Goal: Task Accomplishment & Management: Complete application form

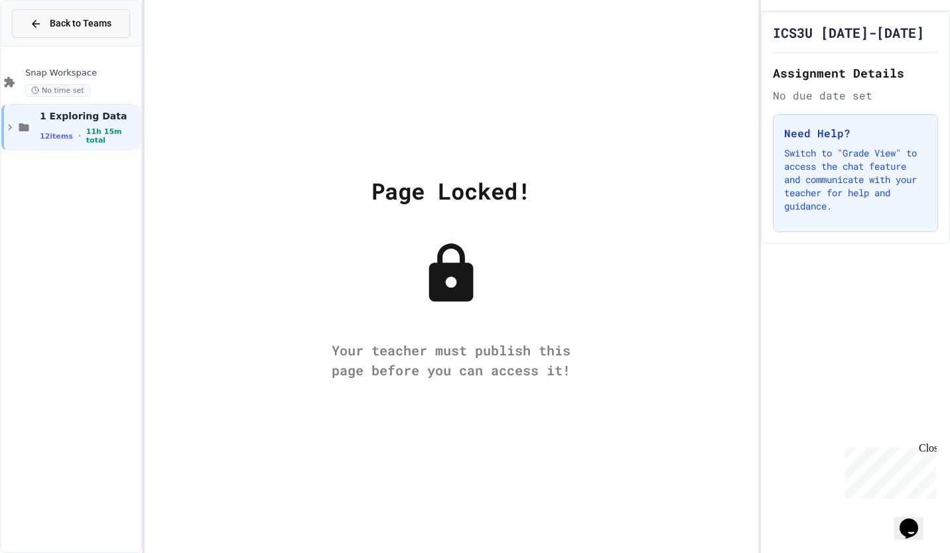
click at [84, 25] on span "Back to Teams" at bounding box center [81, 24] width 62 height 14
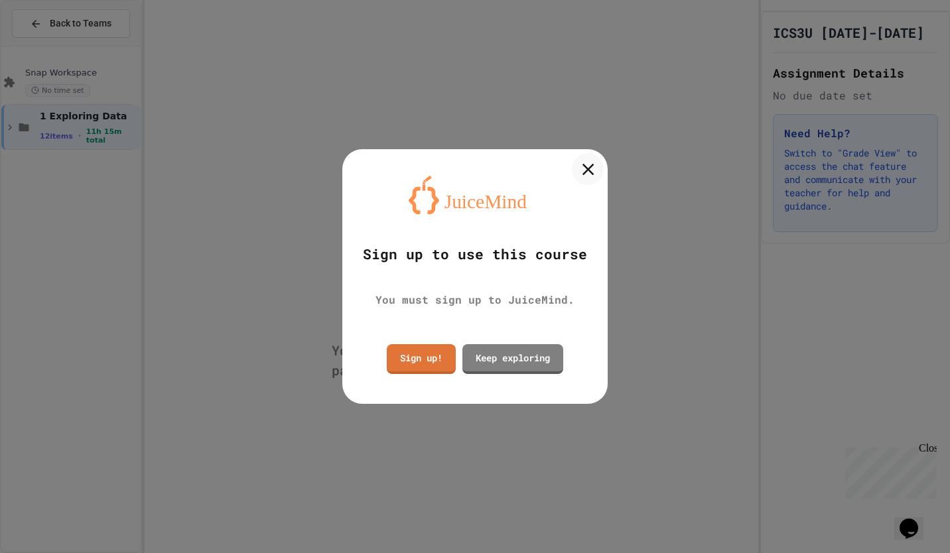
click at [340, 168] on icon at bounding box center [588, 169] width 20 height 20
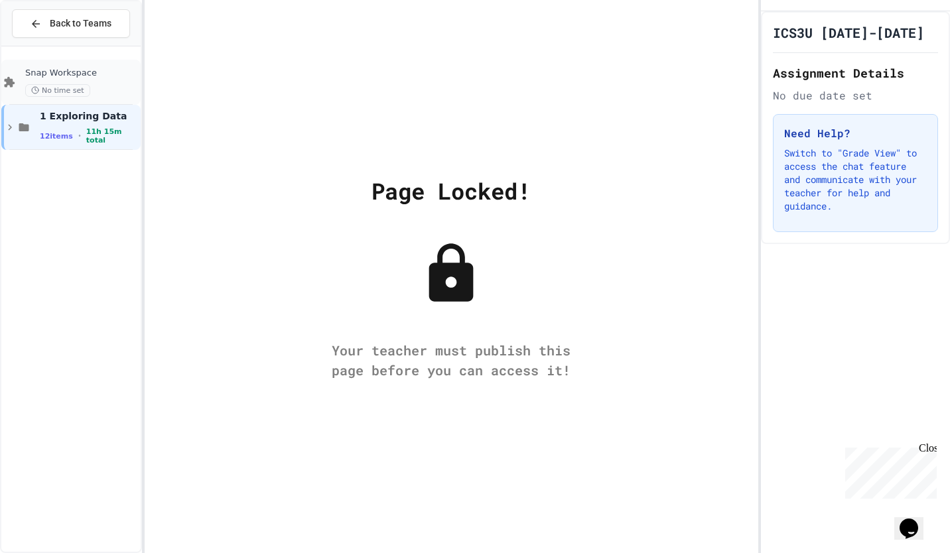
click at [104, 74] on span "Snap Workspace" at bounding box center [81, 73] width 113 height 11
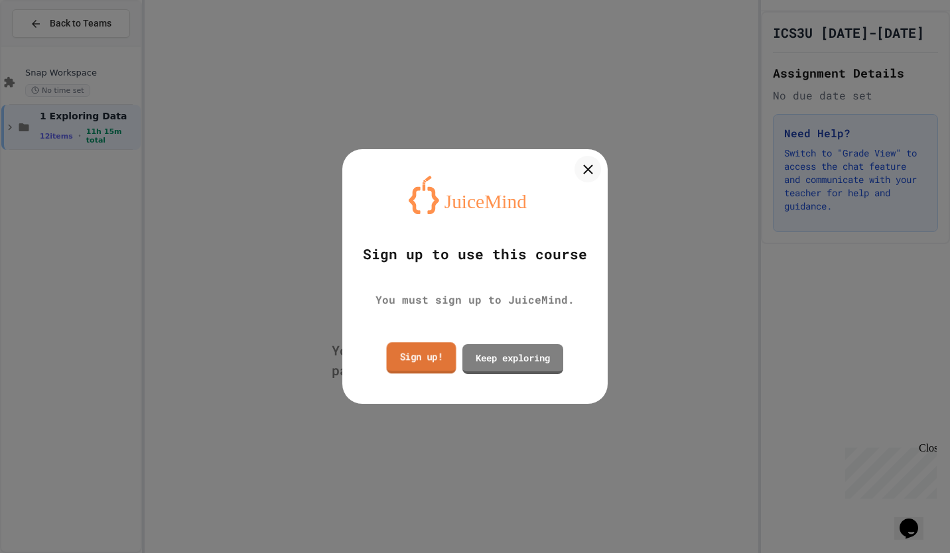
click at [415, 352] on link "Sign up!" at bounding box center [422, 357] width 70 height 31
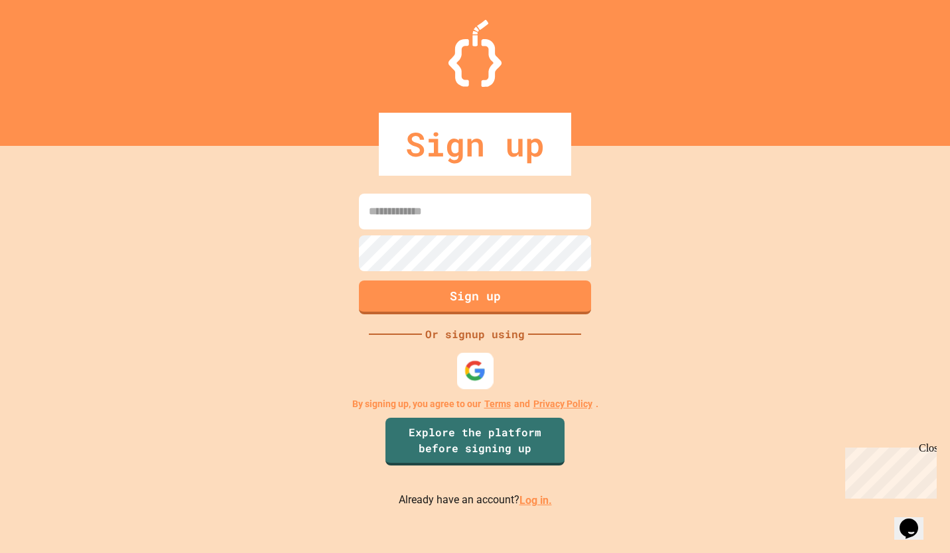
click at [466, 366] on img at bounding box center [475, 371] width 22 height 22
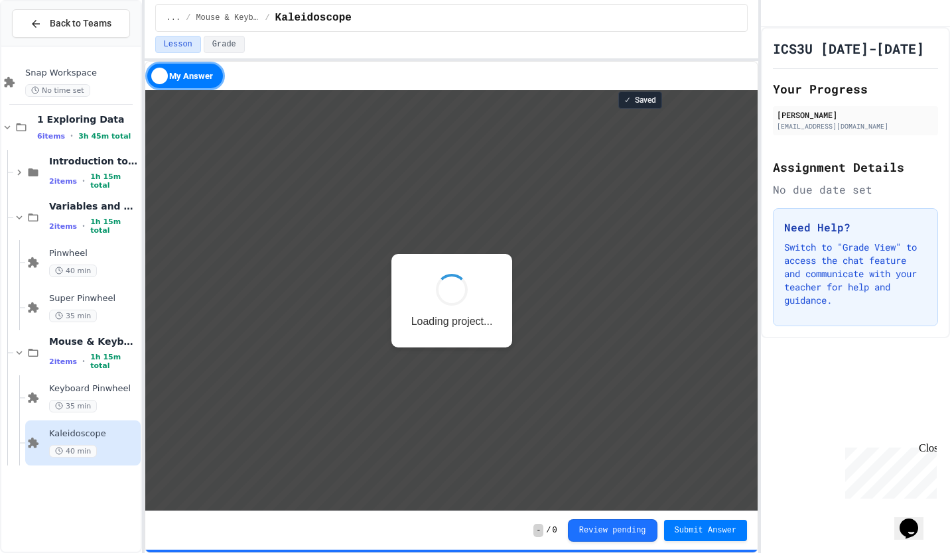
scroll to position [1, 0]
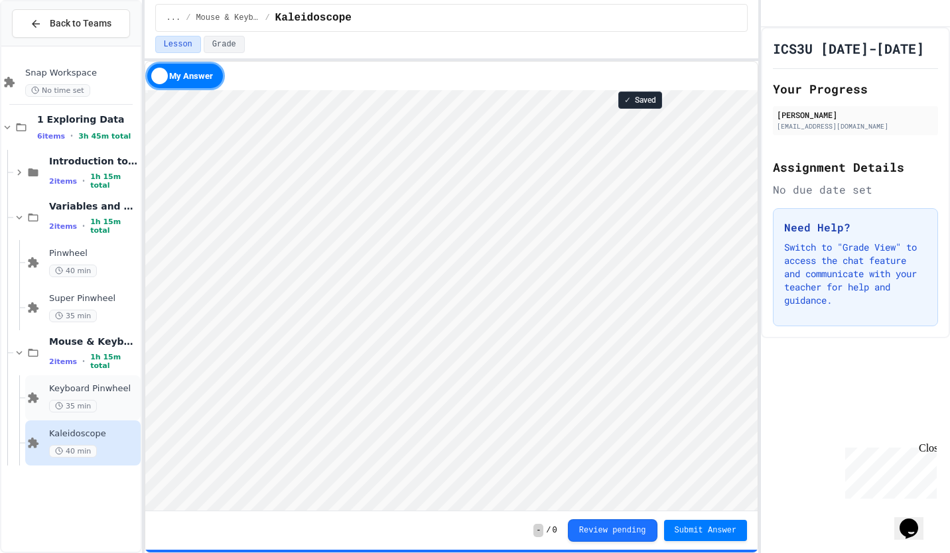
click at [109, 404] on div "35 min" at bounding box center [93, 406] width 89 height 13
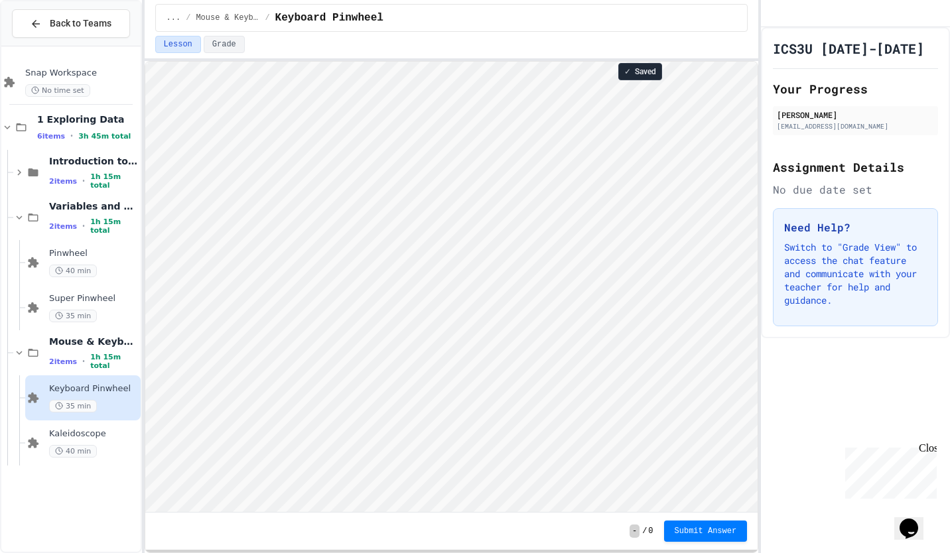
scroll to position [1, 0]
click at [99, 446] on div "40 min" at bounding box center [93, 451] width 89 height 13
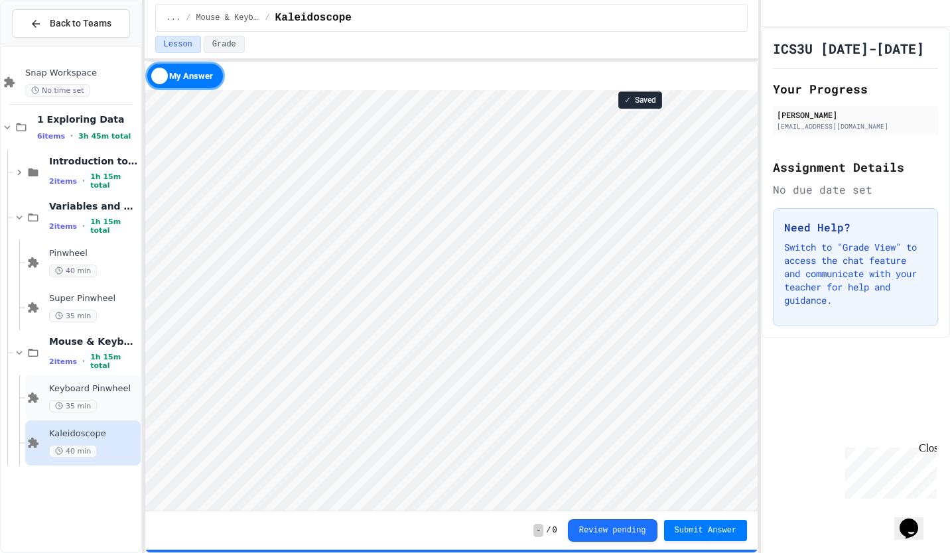
click at [115, 401] on div "35 min" at bounding box center [93, 406] width 89 height 13
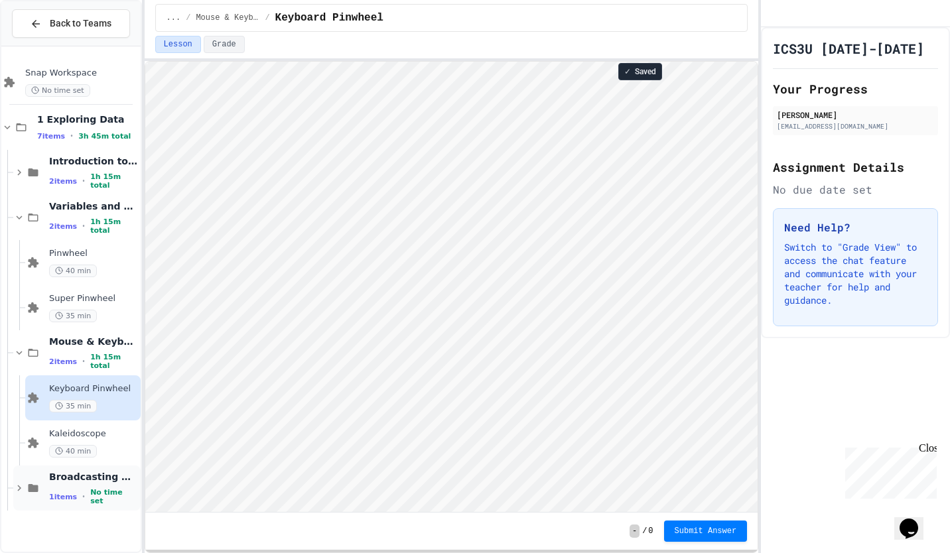
click at [83, 493] on div "1 items • No time set" at bounding box center [93, 496] width 89 height 17
click at [93, 299] on span "Super Pinwheel" at bounding box center [93, 298] width 89 height 11
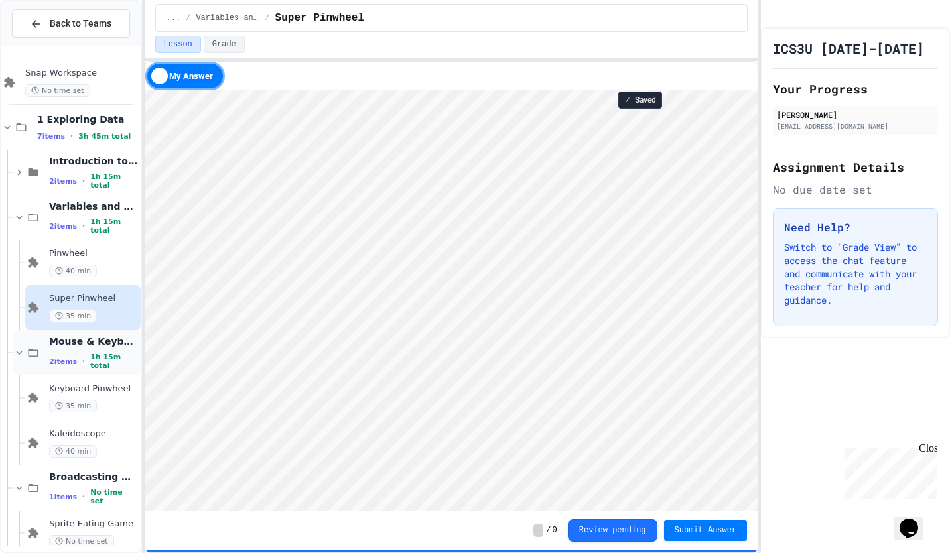
click at [106, 330] on div "Mouse & Keyboard 2 items • 1h 15m total" at bounding box center [76, 352] width 127 height 45
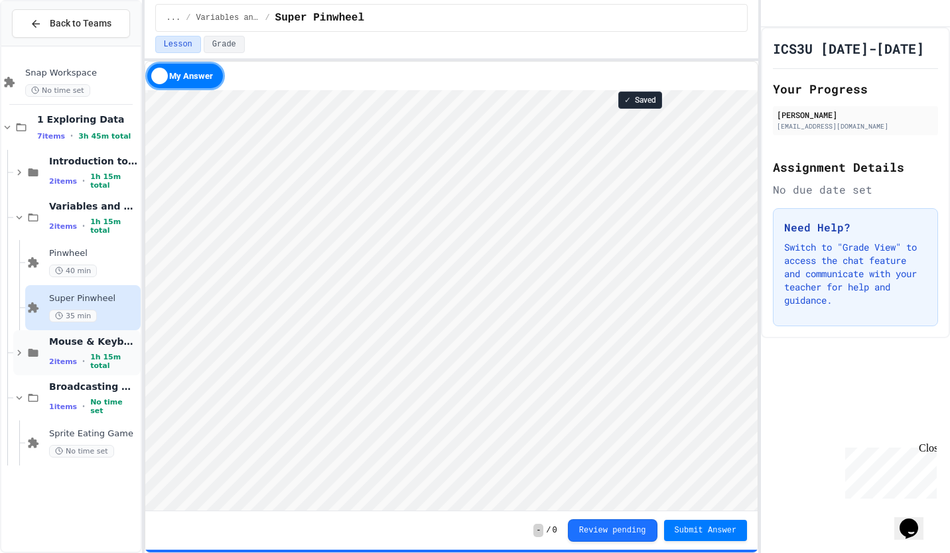
click at [110, 341] on span "Mouse & Keyboard" at bounding box center [93, 342] width 89 height 12
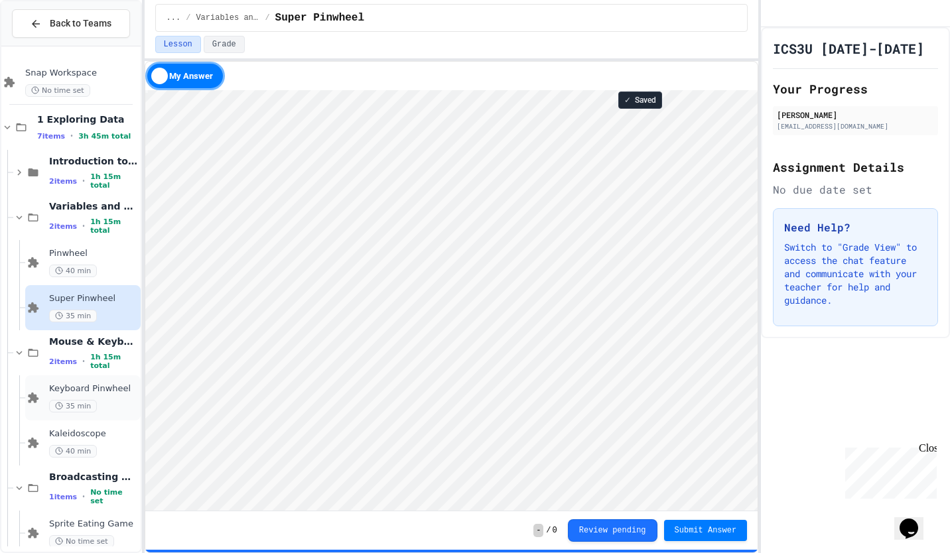
click at [107, 393] on span "Keyboard Pinwheel" at bounding box center [93, 389] width 89 height 11
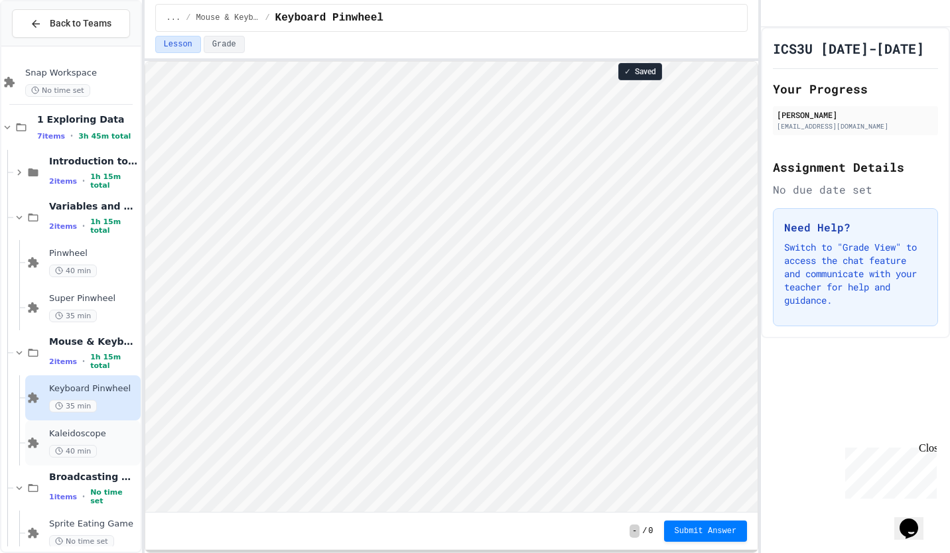
click at [107, 447] on div "40 min" at bounding box center [93, 451] width 89 height 13
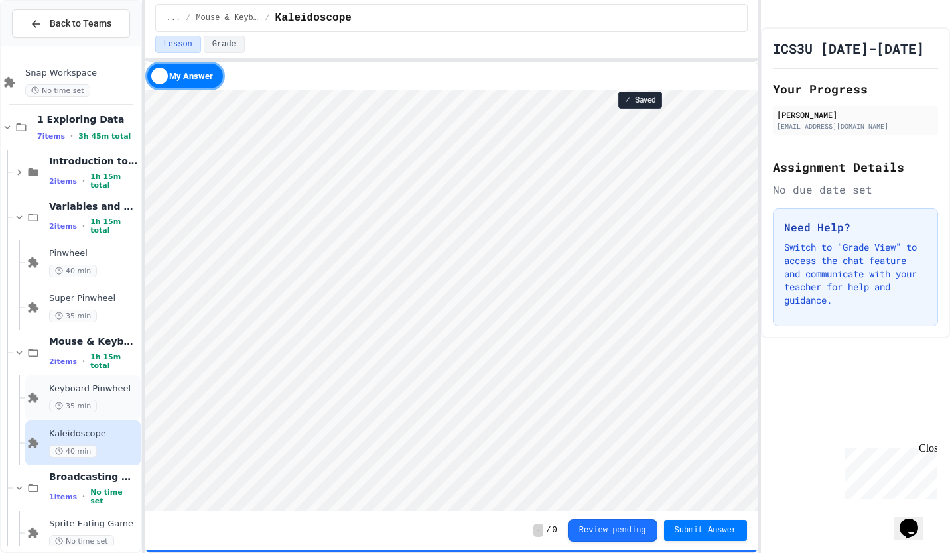
click at [104, 396] on div "Keyboard Pinwheel 35 min" at bounding box center [93, 398] width 89 height 29
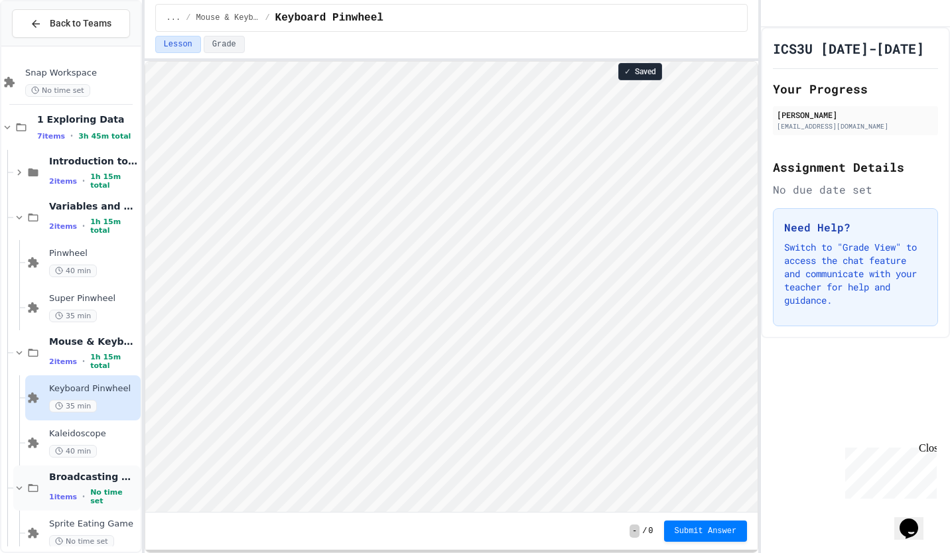
click at [118, 501] on span "No time set" at bounding box center [113, 496] width 47 height 17
click at [100, 490] on div "Broadcasting & Cloning 1 items • No time set" at bounding box center [93, 488] width 89 height 35
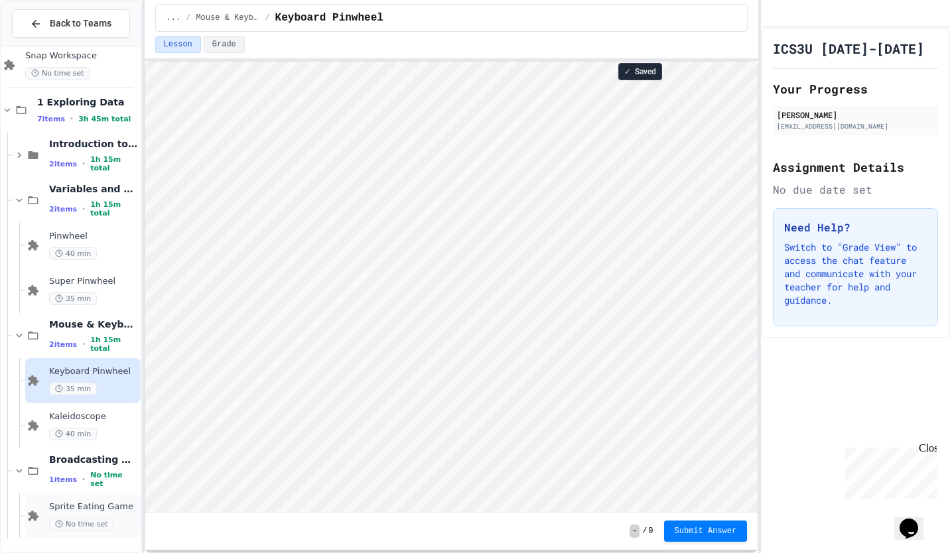
click at [111, 518] on div "No time set" at bounding box center [93, 524] width 89 height 13
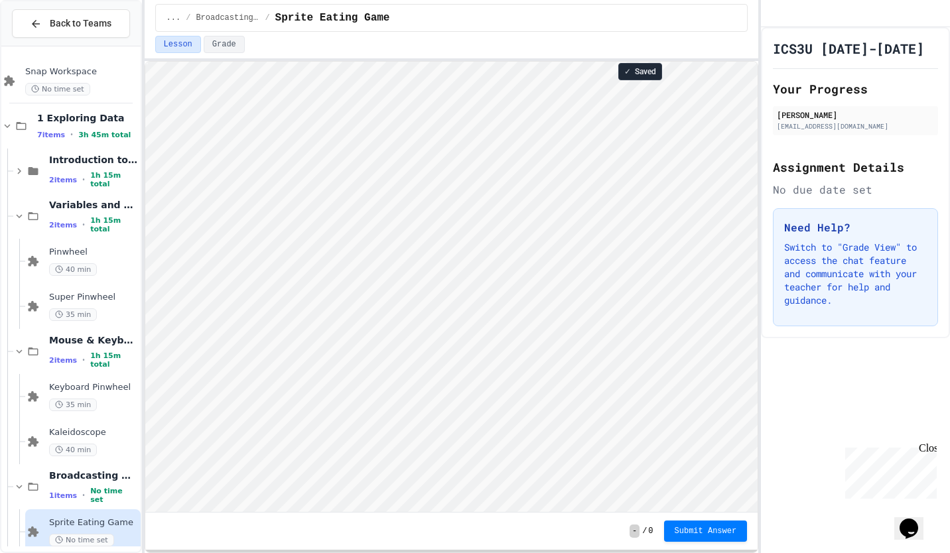
scroll to position [1, 0]
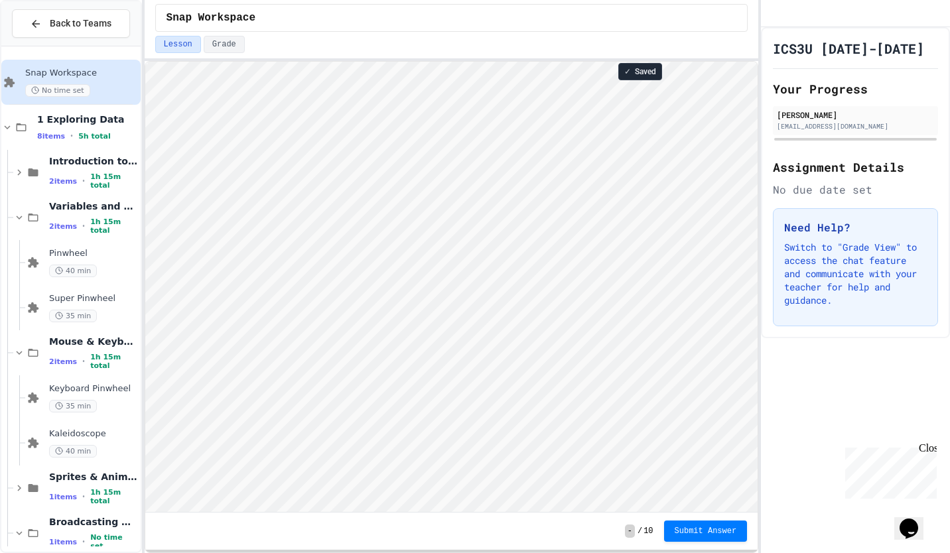
click at [857, 326] on div "Need Help? Switch to "Grade View" to access the chat feature and communicate wi…" at bounding box center [855, 267] width 165 height 118
click at [120, 402] on div "35 min" at bounding box center [93, 406] width 89 height 13
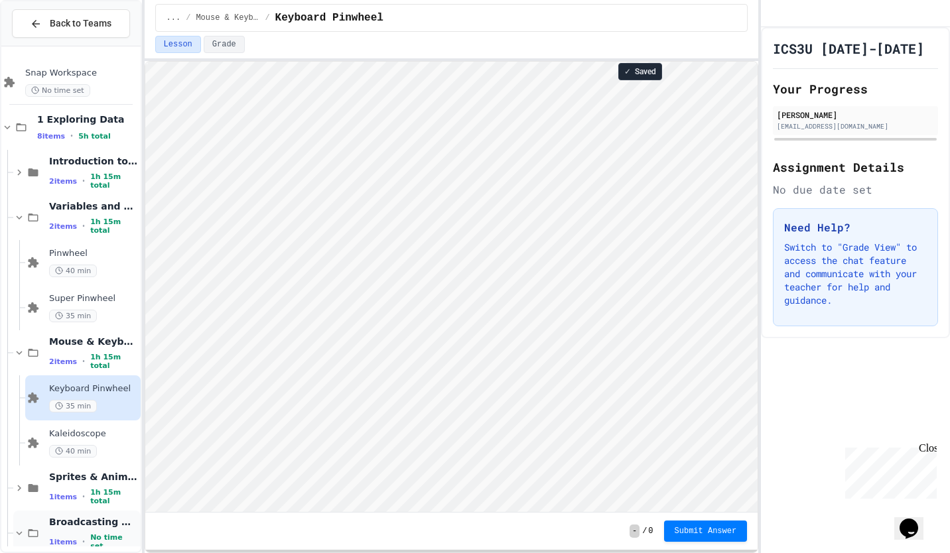
scroll to position [62, 0]
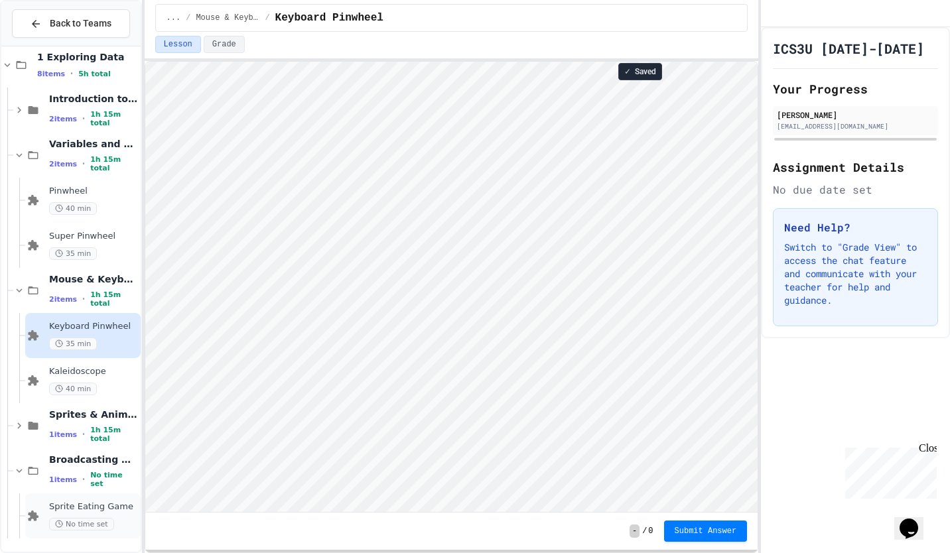
click at [78, 506] on span "Sprite Eating Game" at bounding box center [93, 507] width 89 height 11
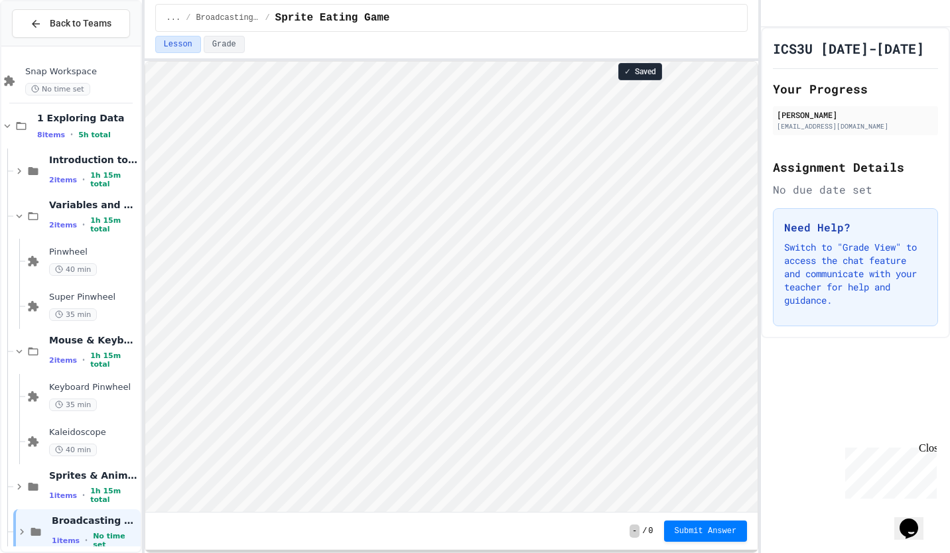
click at [116, 388] on span "Keyboard Pinwheel" at bounding box center [93, 387] width 89 height 11
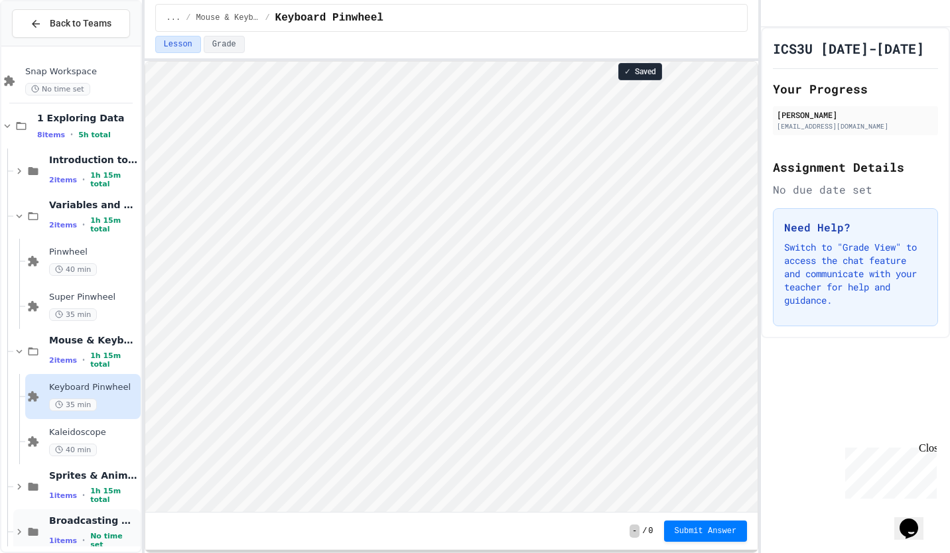
click at [108, 533] on div "Broadcasting & Cloning 1 items • No time set" at bounding box center [93, 532] width 89 height 35
click at [106, 524] on span "Broadcasting & Cloning" at bounding box center [93, 521] width 89 height 12
click at [88, 527] on span "Broadcasting & Cloning" at bounding box center [93, 521] width 89 height 12
click at [82, 526] on span "Broadcasting & Cloning" at bounding box center [93, 521] width 89 height 12
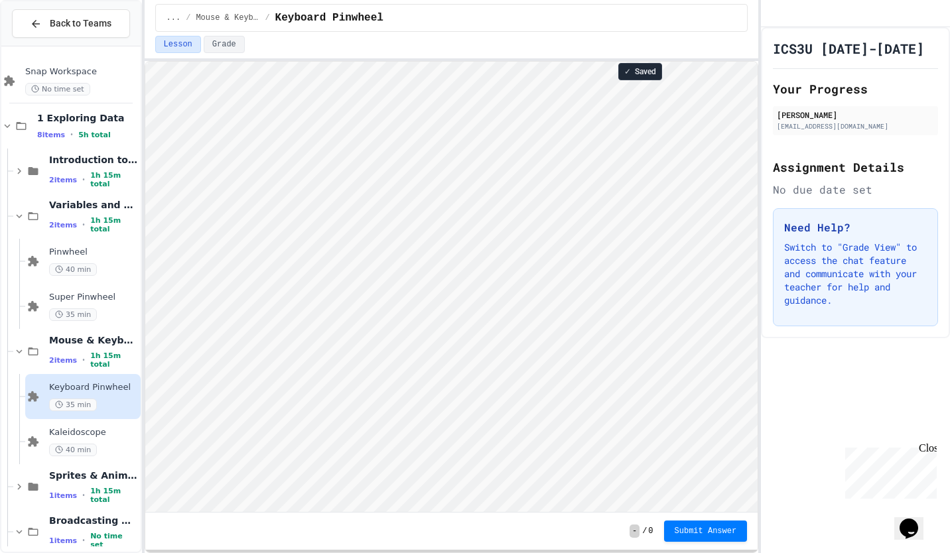
click at [82, 526] on span "Broadcasting & Cloning" at bounding box center [93, 521] width 89 height 12
click at [66, 522] on span "Broadcasting & Cloning" at bounding box center [93, 521] width 89 height 12
click at [67, 477] on span "Sprites & Animation" at bounding box center [93, 476] width 89 height 12
click at [77, 476] on span "Sprites & Animation" at bounding box center [93, 476] width 89 height 12
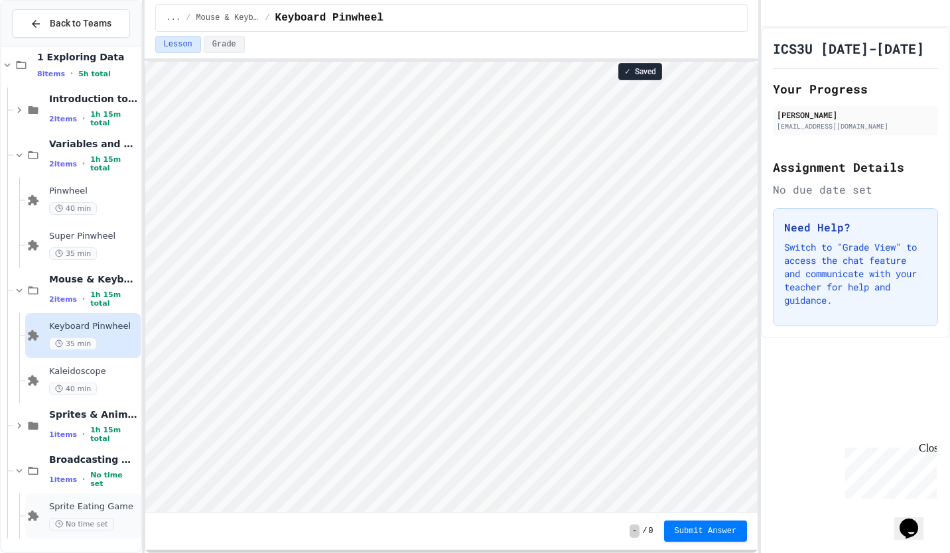
click at [66, 507] on span "Sprite Eating Game" at bounding box center [93, 507] width 89 height 11
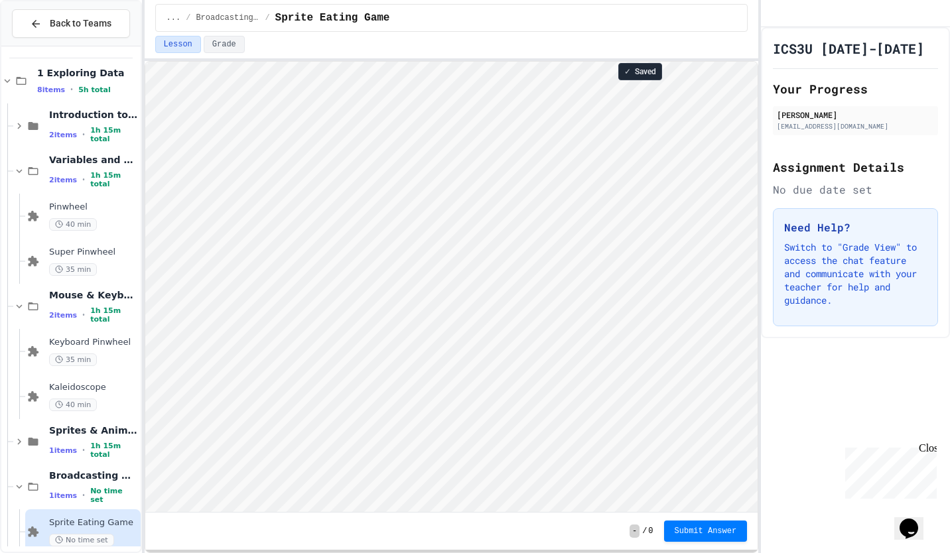
scroll to position [1, 0]
click at [123, 360] on div "35 min" at bounding box center [93, 360] width 89 height 13
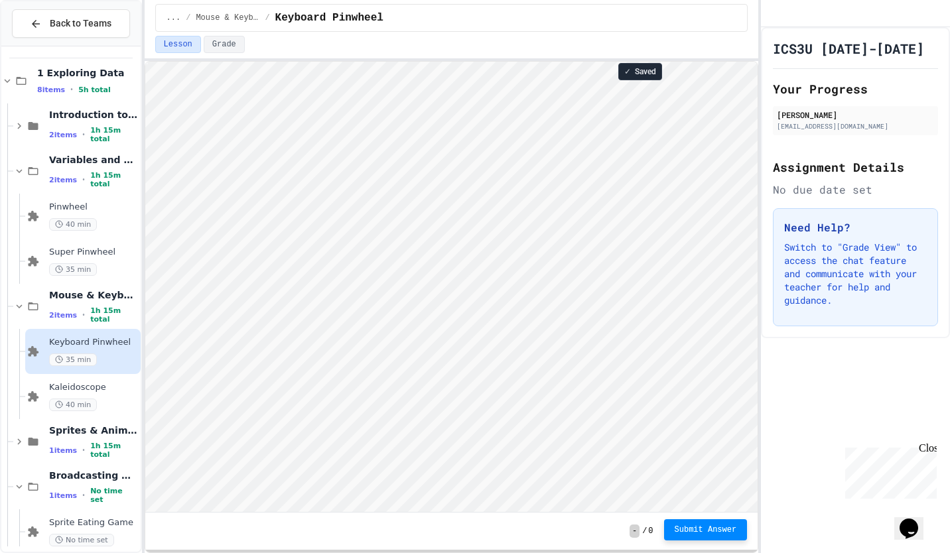
click at [689, 528] on span "Submit Answer" at bounding box center [706, 530] width 62 height 11
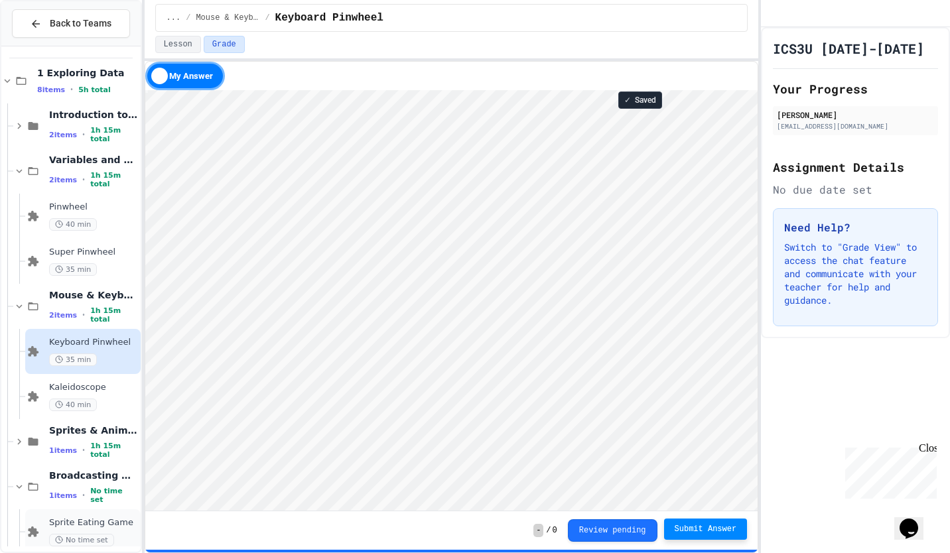
click at [106, 528] on span "Sprite Eating Game" at bounding box center [93, 523] width 89 height 11
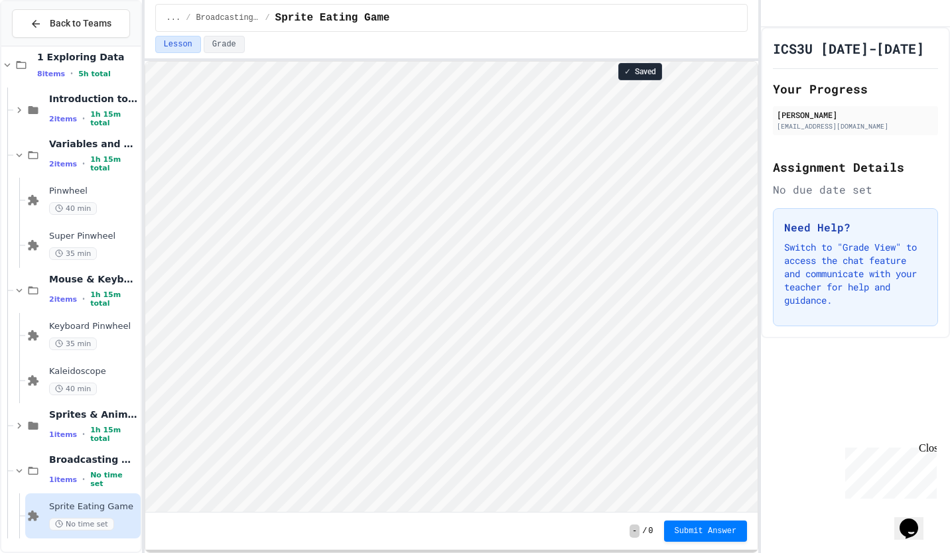
scroll to position [1, 0]
type textarea "***"
type textarea "**"
type textarea "*"
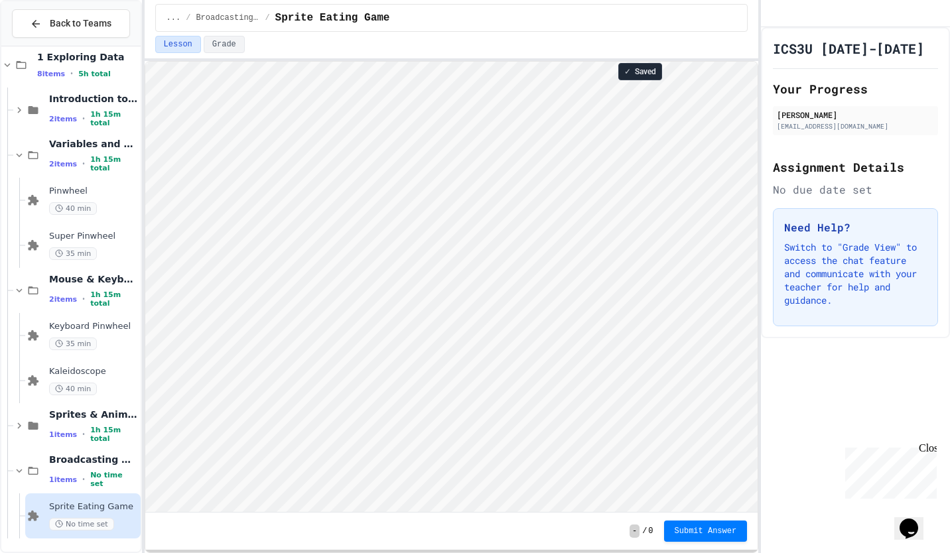
scroll to position [1, 0]
type textarea "*"
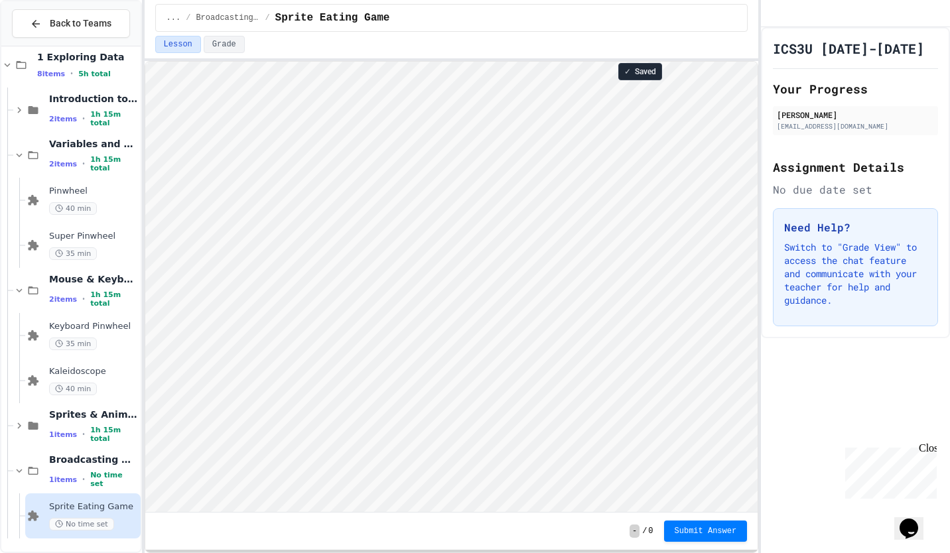
type textarea "*"
click at [19, 424] on icon at bounding box center [19, 426] width 4 height 6
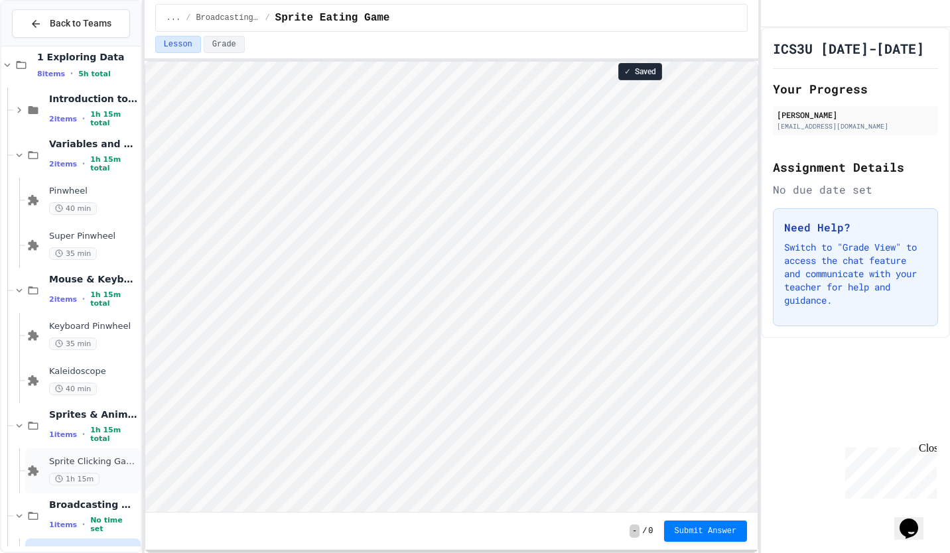
scroll to position [107, 0]
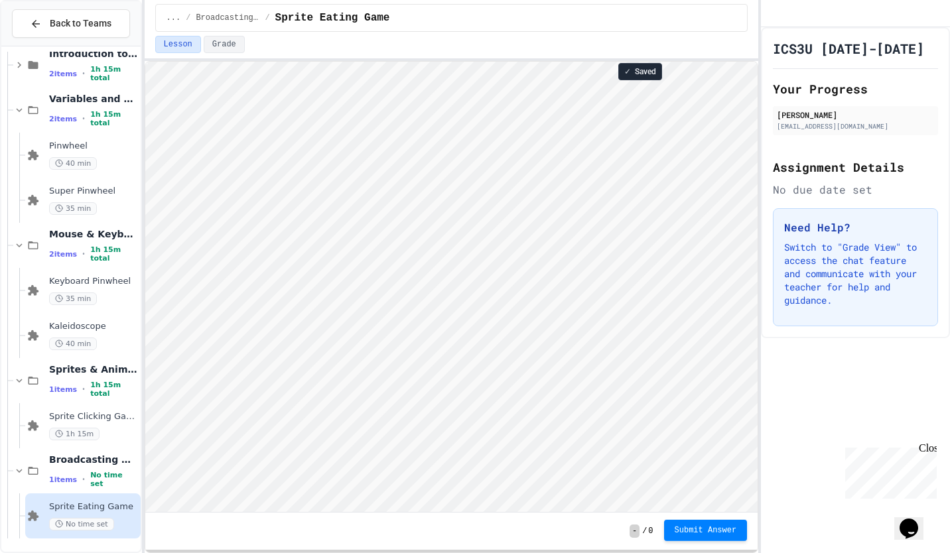
click at [707, 529] on span "Submit Answer" at bounding box center [706, 531] width 62 height 11
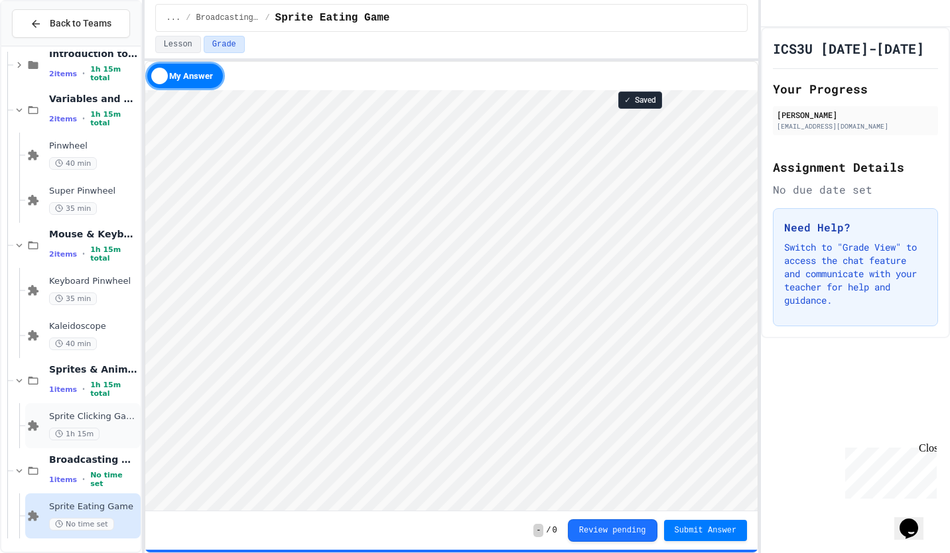
click at [104, 419] on span "Sprite Clicking Game" at bounding box center [93, 416] width 89 height 11
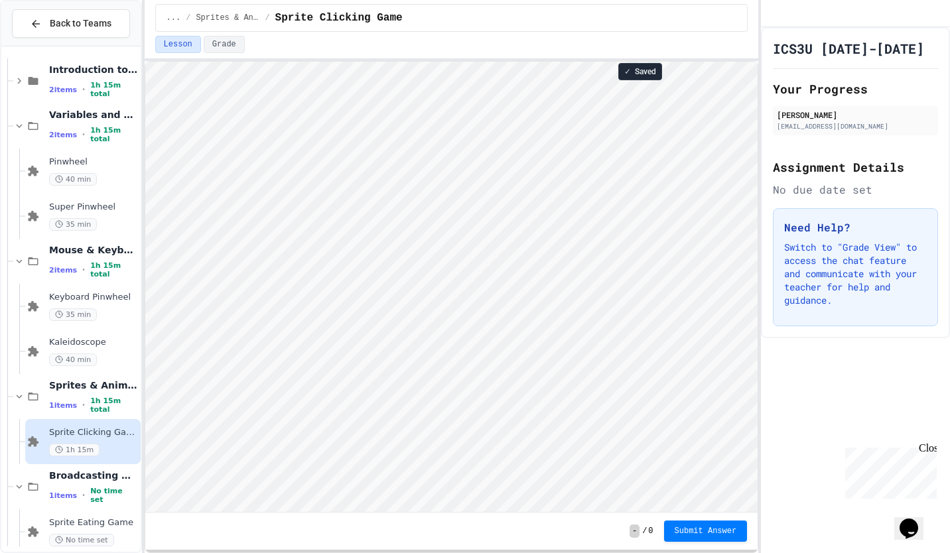
scroll to position [1, 0]
click at [712, 533] on span "Submit Answer" at bounding box center [706, 530] width 62 height 11
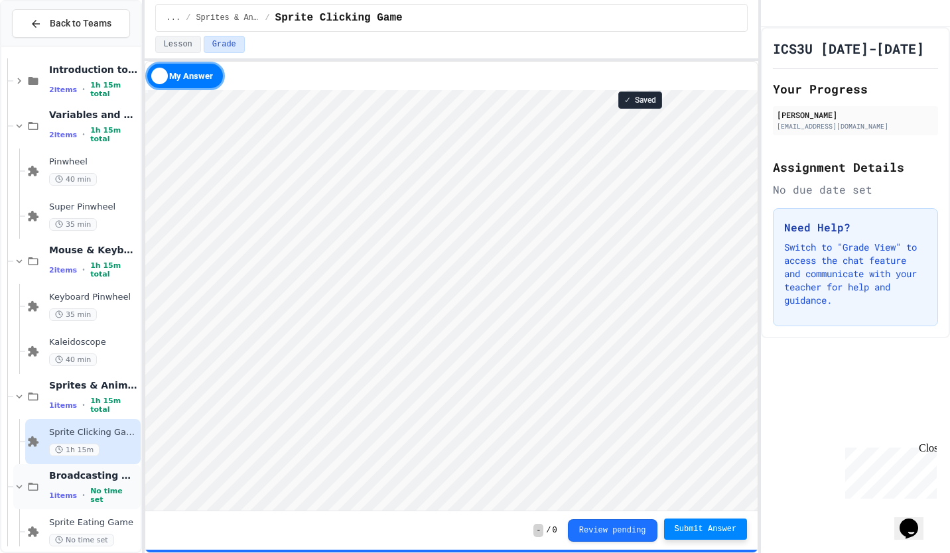
click at [112, 470] on div "Broadcasting & Cloning 1 items • No time set" at bounding box center [76, 486] width 127 height 45
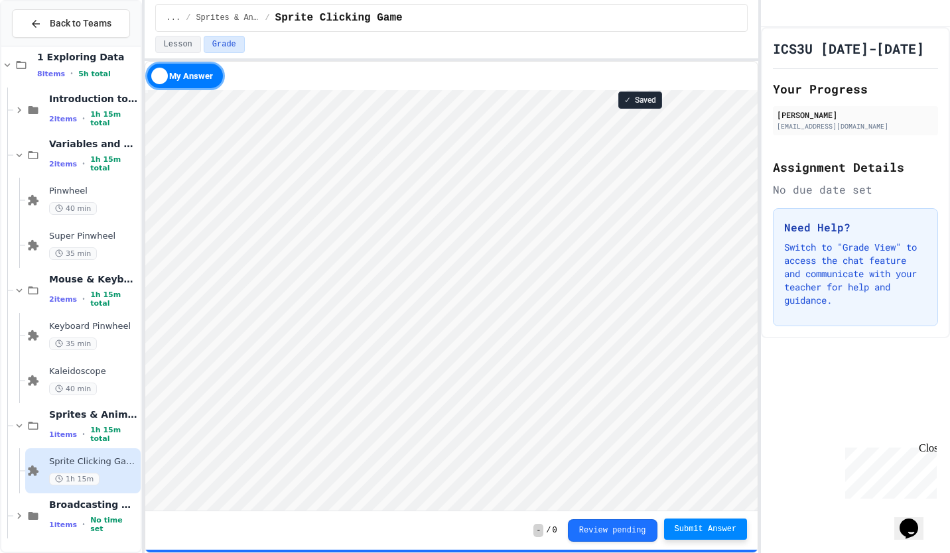
scroll to position [46, 0]
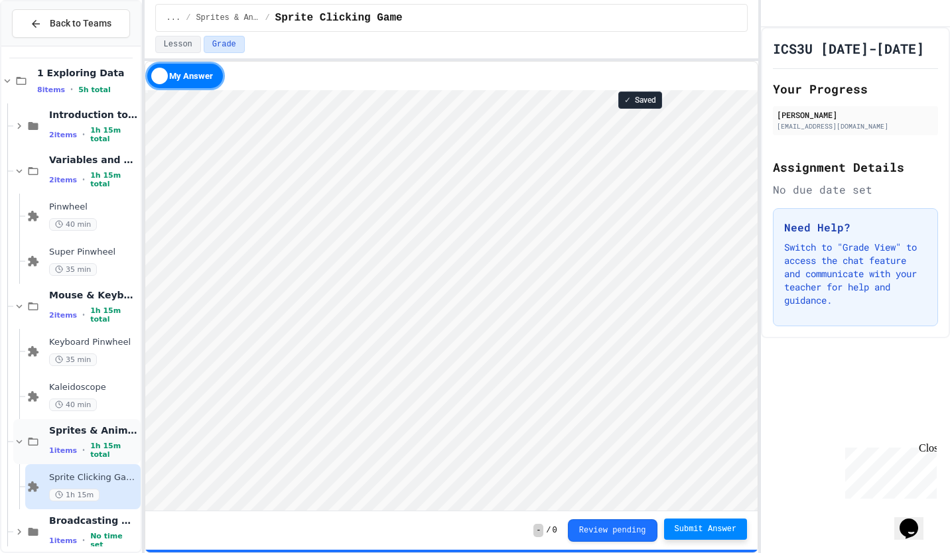
click at [106, 444] on div "Sprites & Animation 1 items • 1h 15m total" at bounding box center [93, 442] width 89 height 35
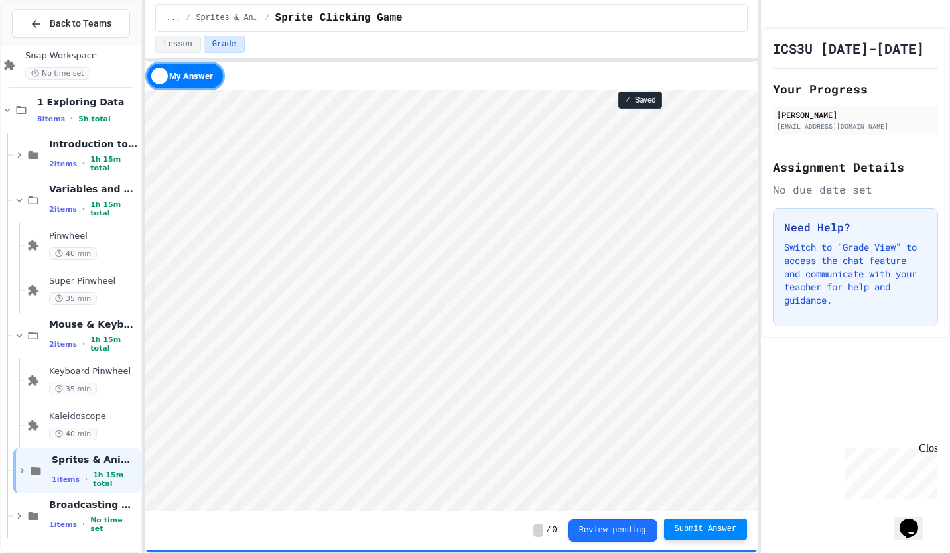
scroll to position [1, 0]
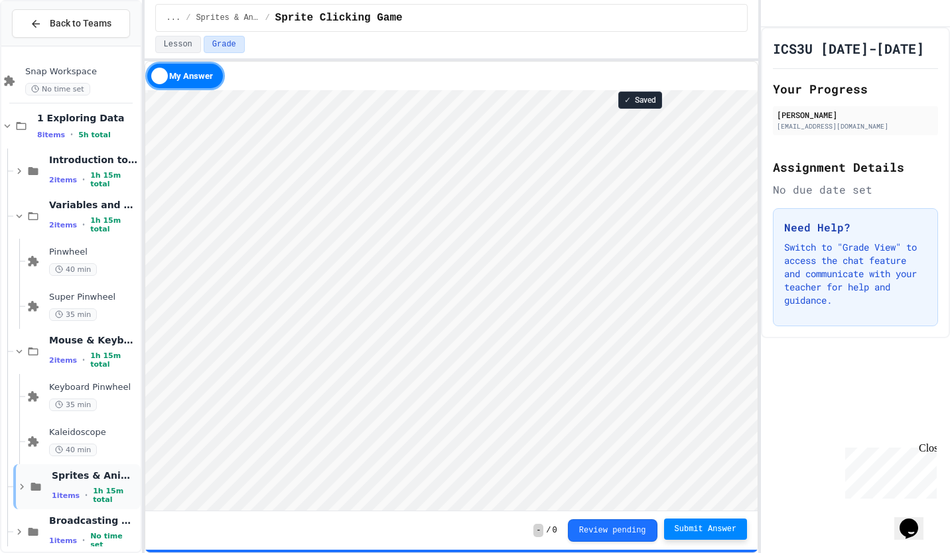
click at [76, 490] on div "1 items • 1h 15m total" at bounding box center [95, 495] width 86 height 17
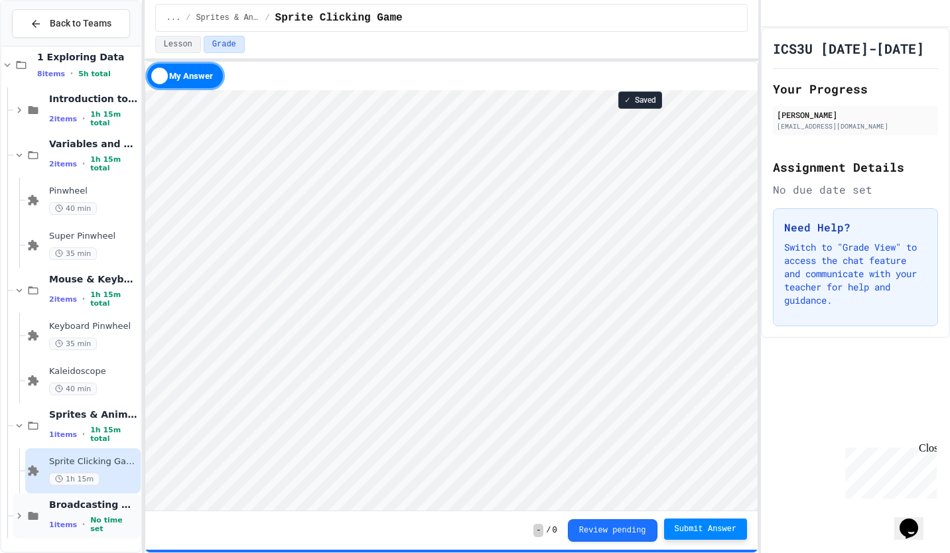
click at [84, 508] on span "Broadcasting & Cloning" at bounding box center [93, 505] width 89 height 12
click at [56, 502] on span "Broadcasting & Cloning" at bounding box center [93, 505] width 89 height 12
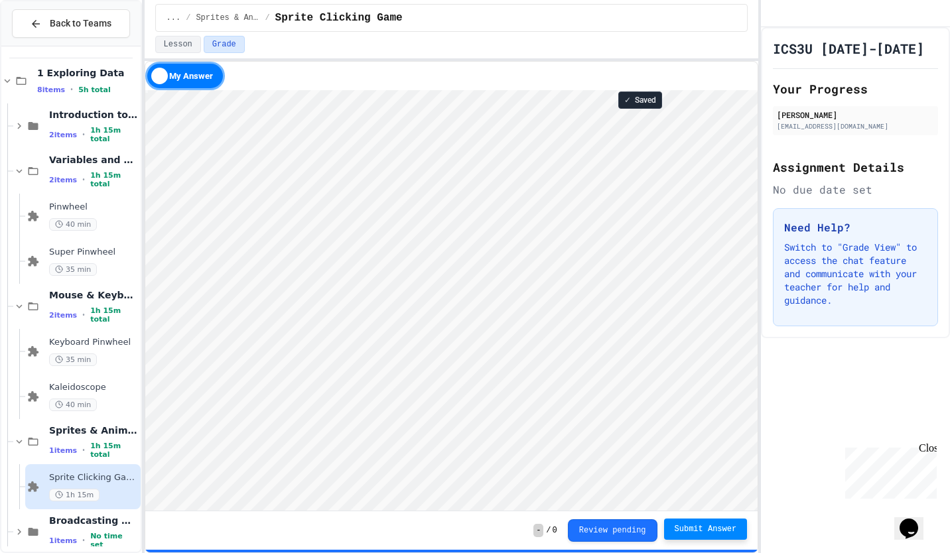
click at [847, 293] on p "Switch to "Grade View" to access the chat feature and communicate with your tea…" at bounding box center [855, 274] width 143 height 66
click at [634, 108] on div "✓ Saved" at bounding box center [640, 100] width 44 height 17
